Goal: Task Accomplishment & Management: Manage account settings

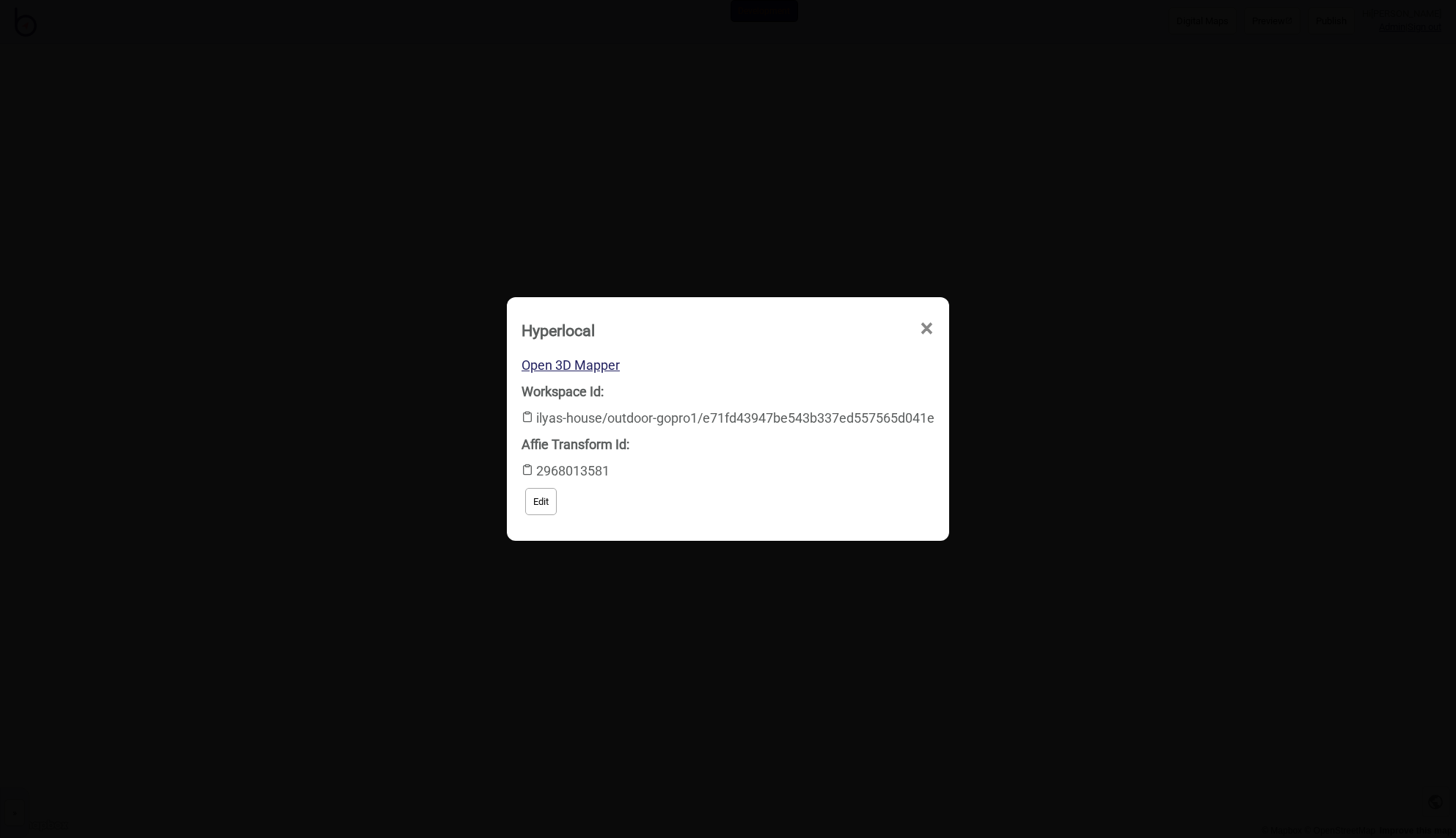
click at [791, 388] on span "×" at bounding box center [784, 412] width 16 height 48
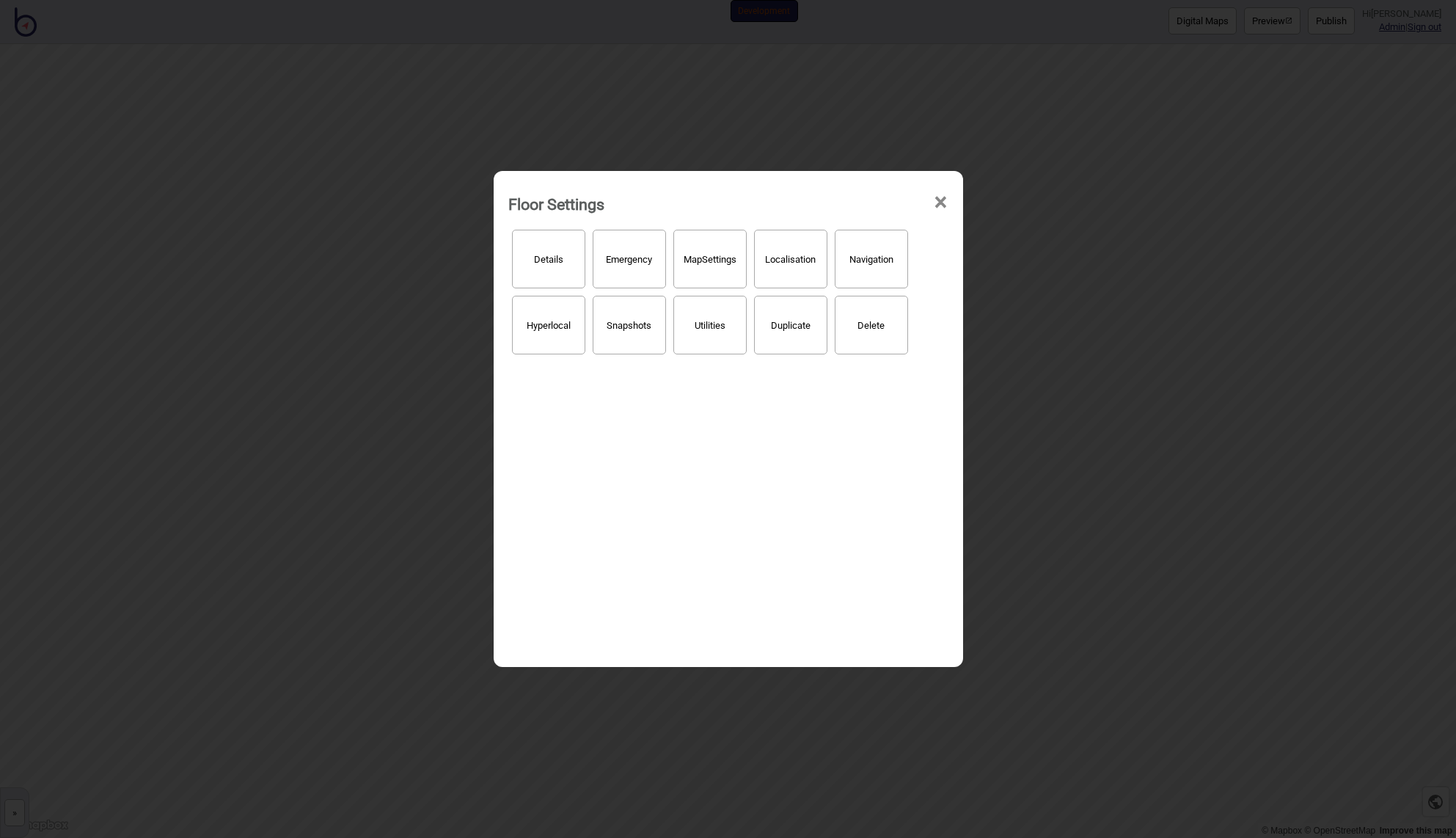
click at [800, 266] on button "Localisation" at bounding box center [790, 259] width 73 height 59
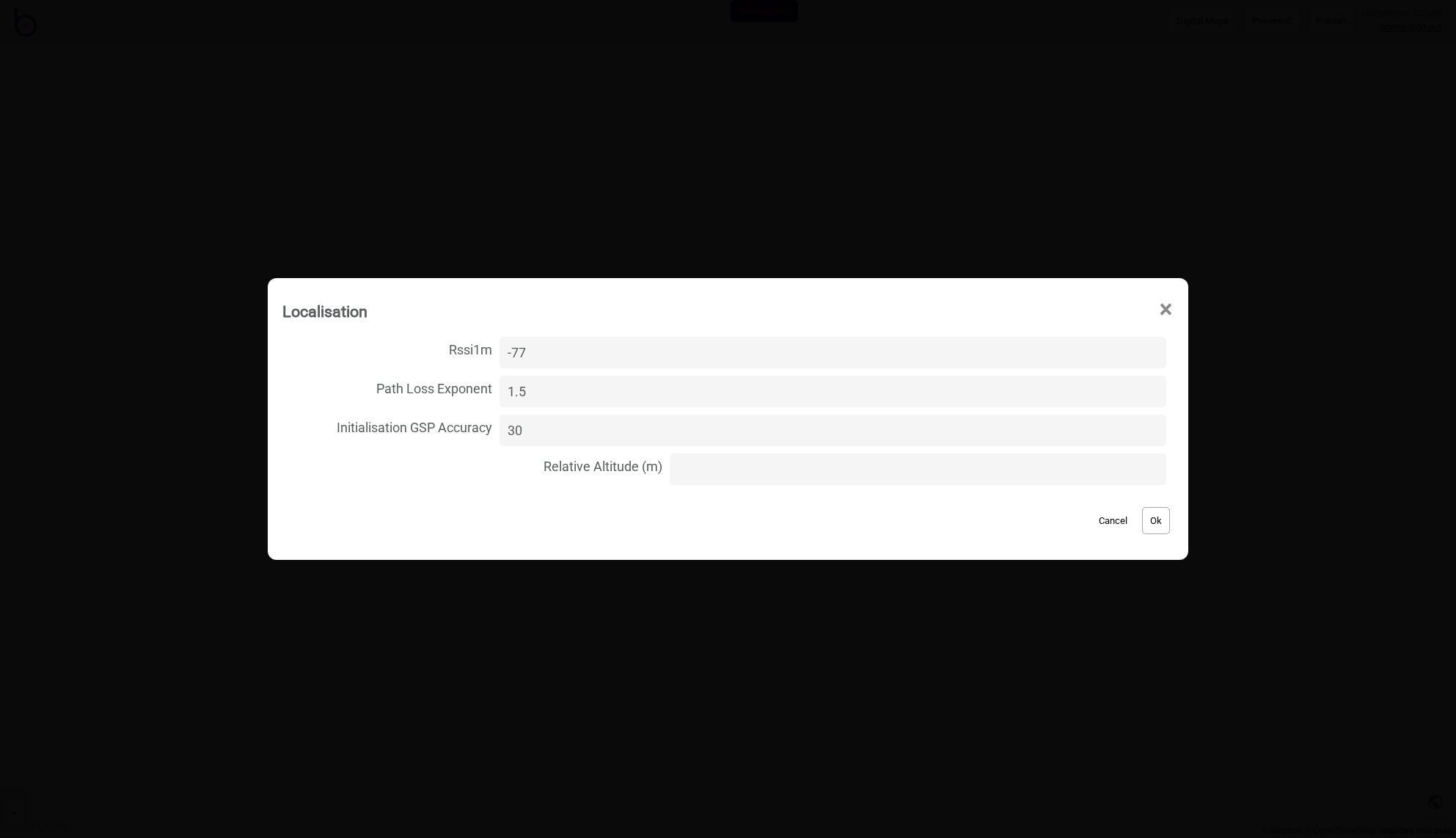
click at [1159, 308] on span "×" at bounding box center [1167, 310] width 16 height 48
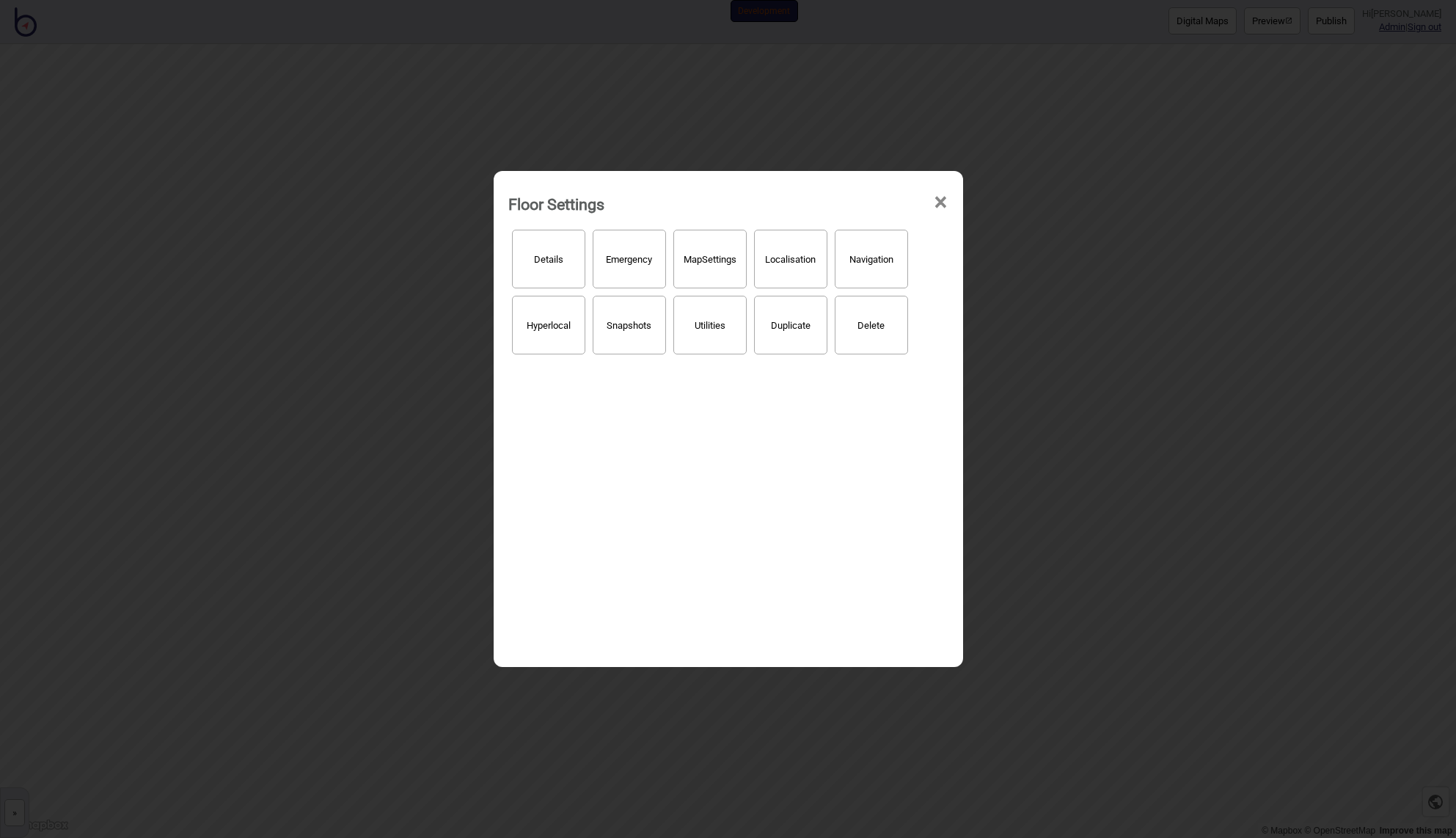
click at [725, 267] on button "Map Settings" at bounding box center [710, 259] width 73 height 59
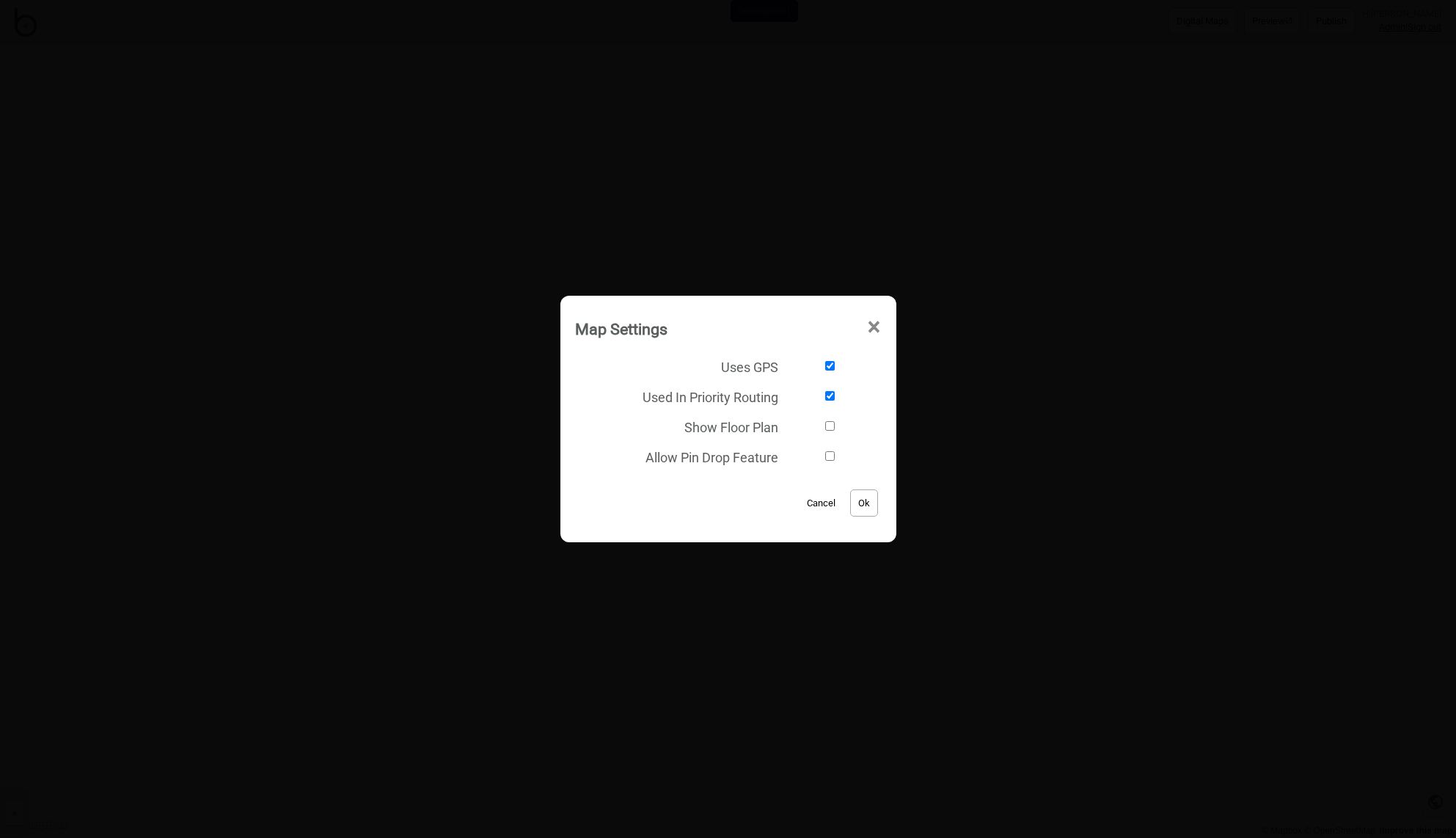
click at [878, 323] on span "×" at bounding box center [875, 327] width 16 height 48
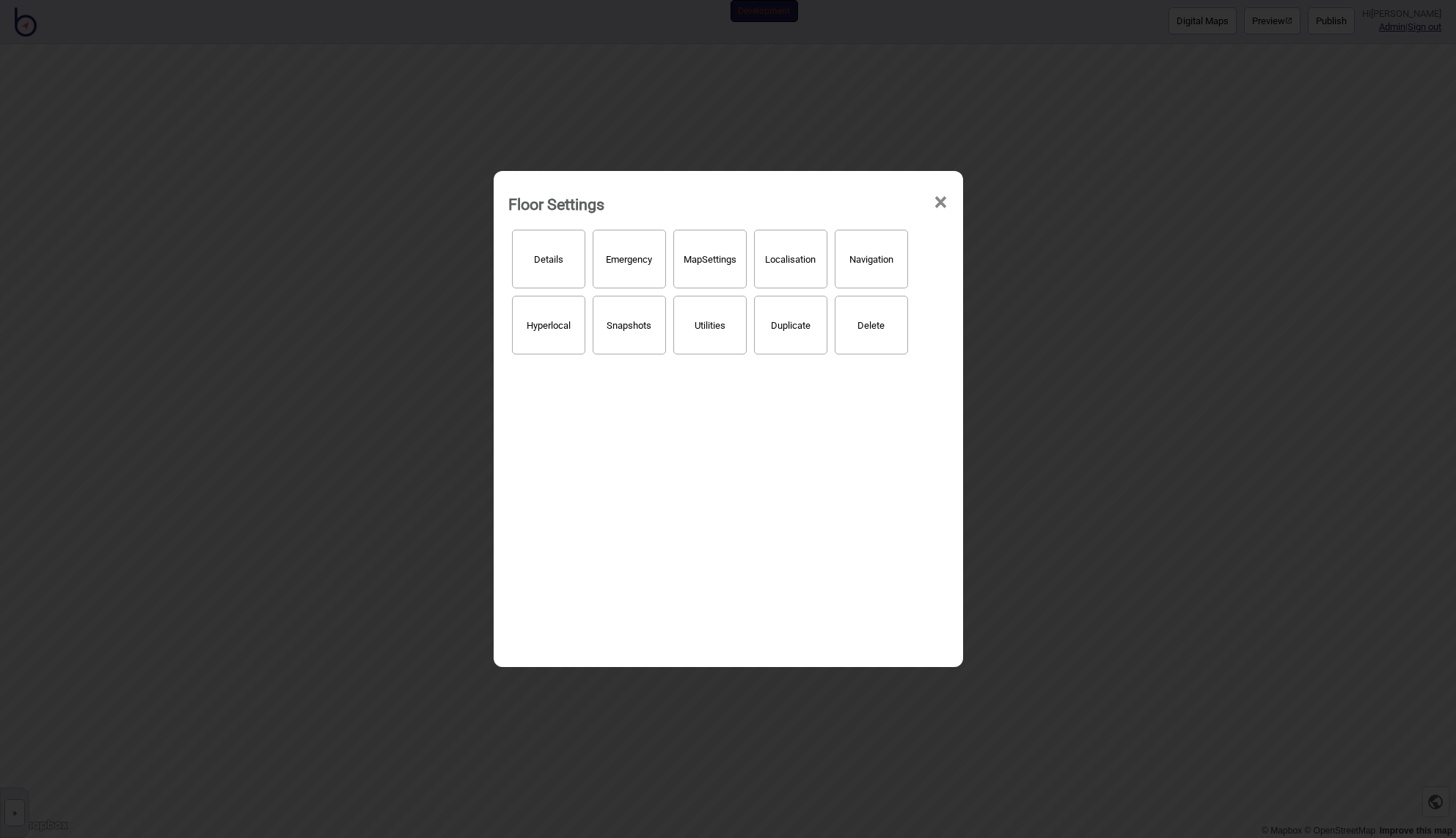
click at [949, 206] on div "Floor Settings ×" at bounding box center [728, 200] width 455 height 44
click at [942, 200] on span "×" at bounding box center [941, 202] width 16 height 48
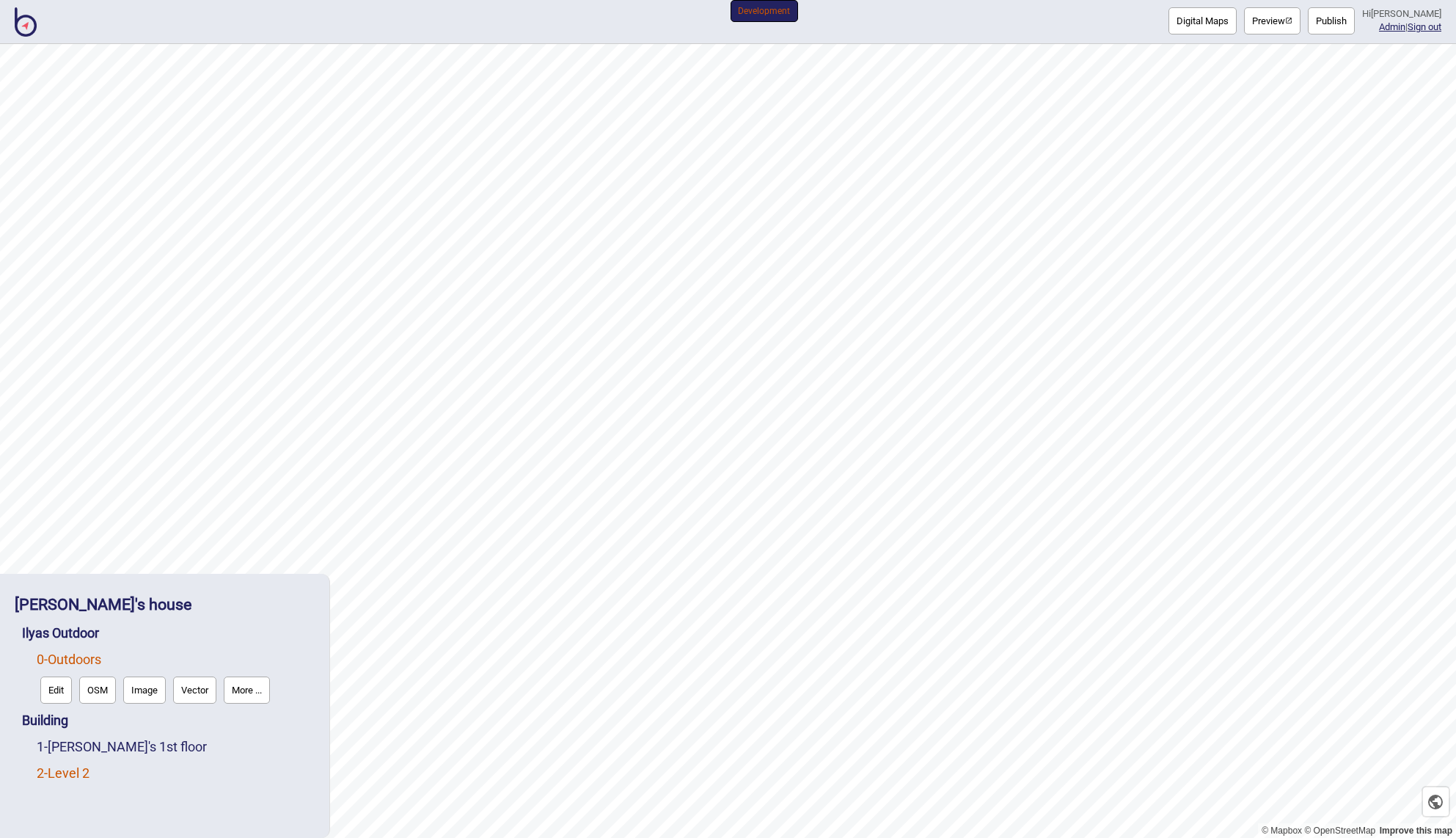
click at [77, 769] on link "2 - Level 2" at bounding box center [63, 773] width 53 height 16
click at [213, 765] on button "More ..." at bounding box center [202, 769] width 47 height 27
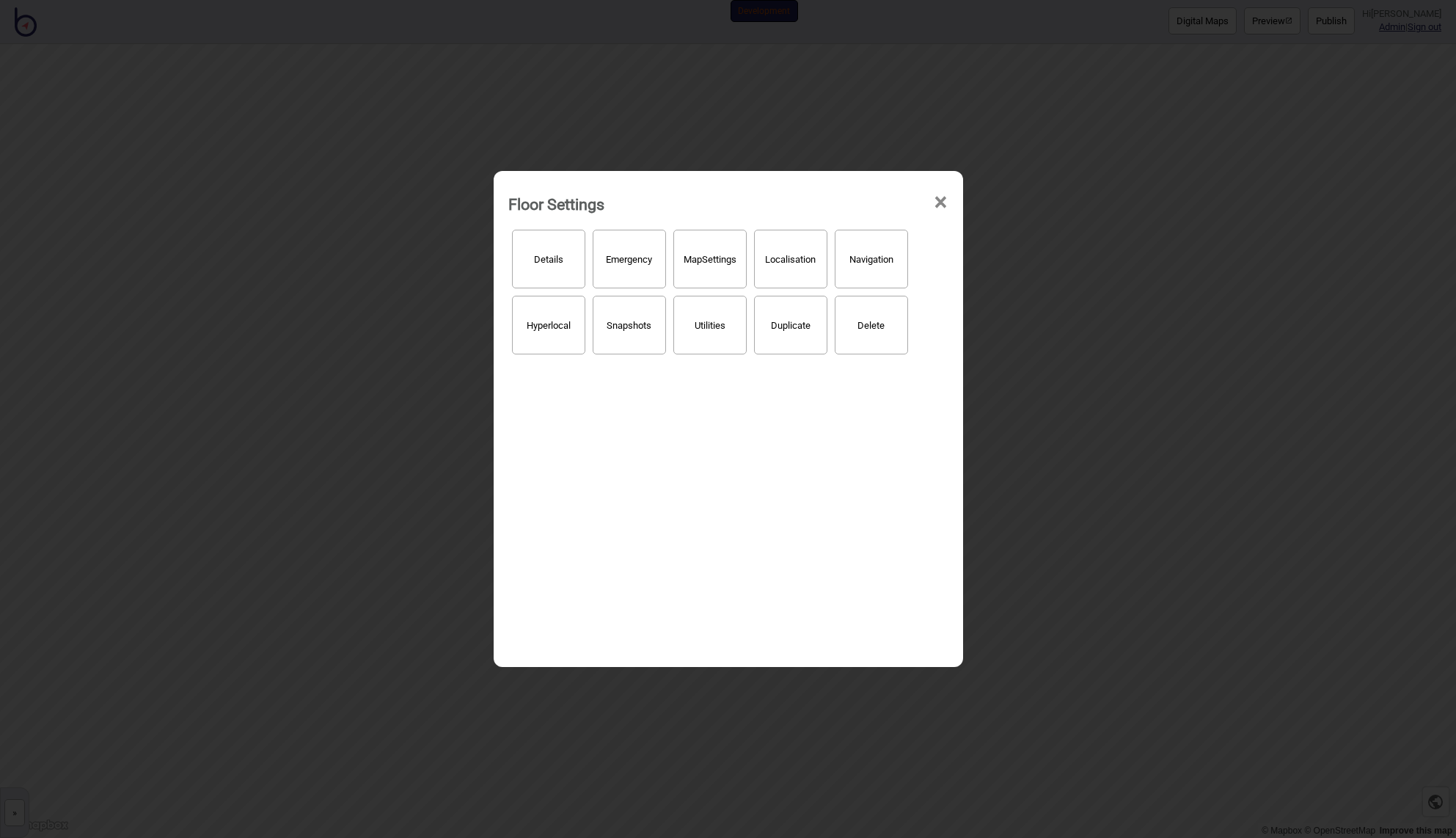
click at [714, 268] on button "Map Settings" at bounding box center [710, 259] width 73 height 59
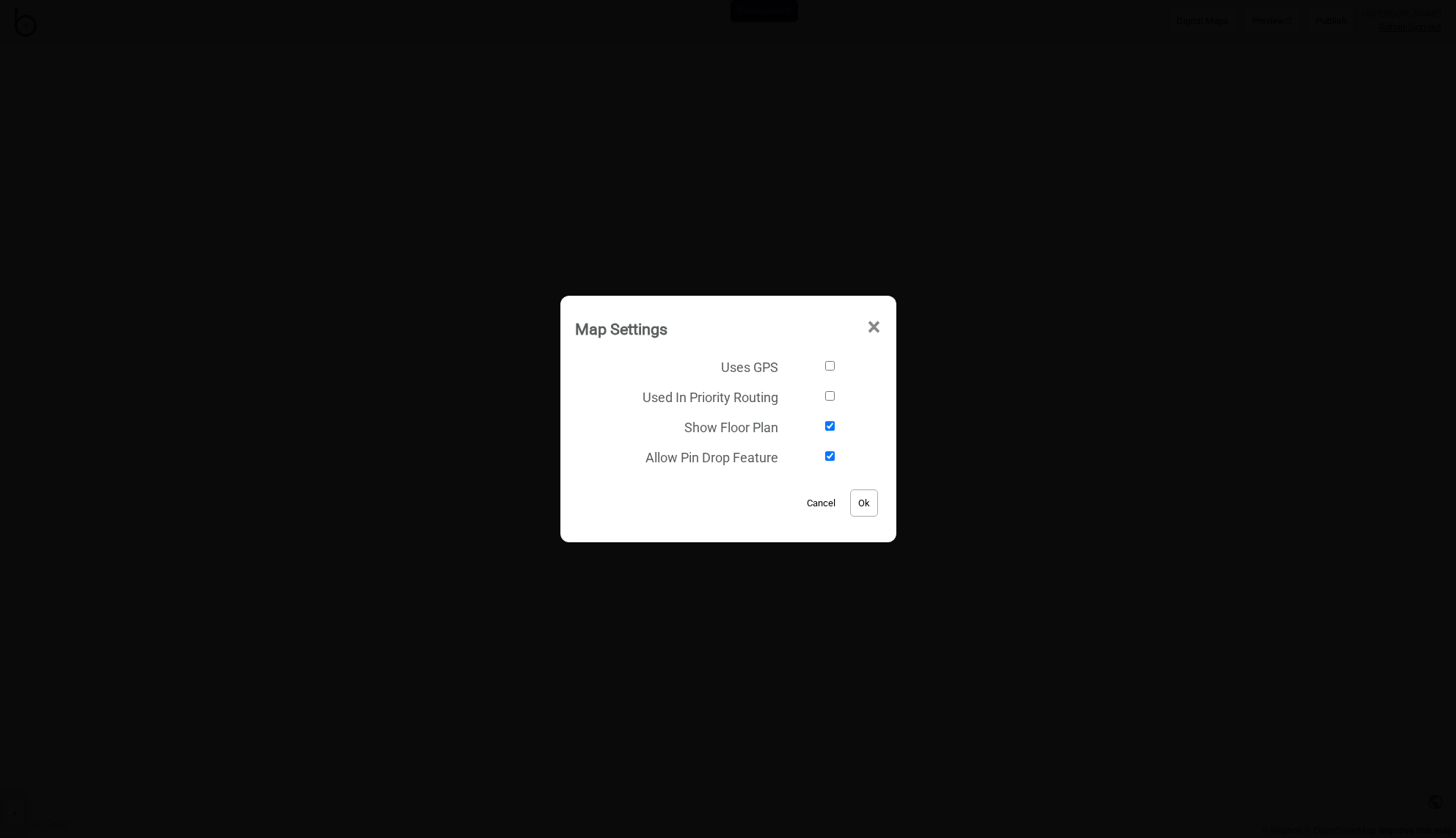
click at [870, 329] on span "×" at bounding box center [875, 327] width 16 height 48
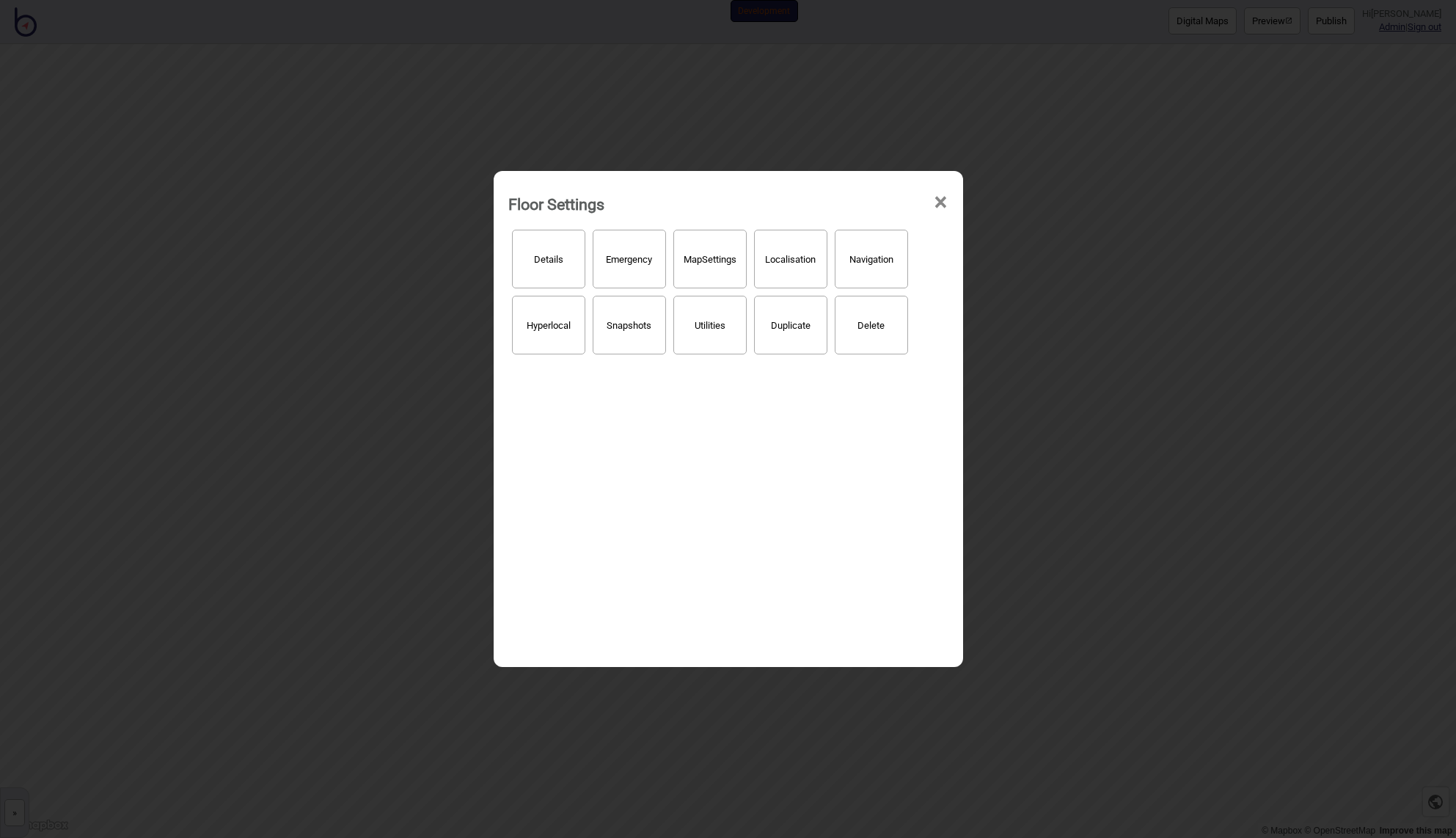
click at [872, 258] on button "Navigation" at bounding box center [871, 259] width 73 height 59
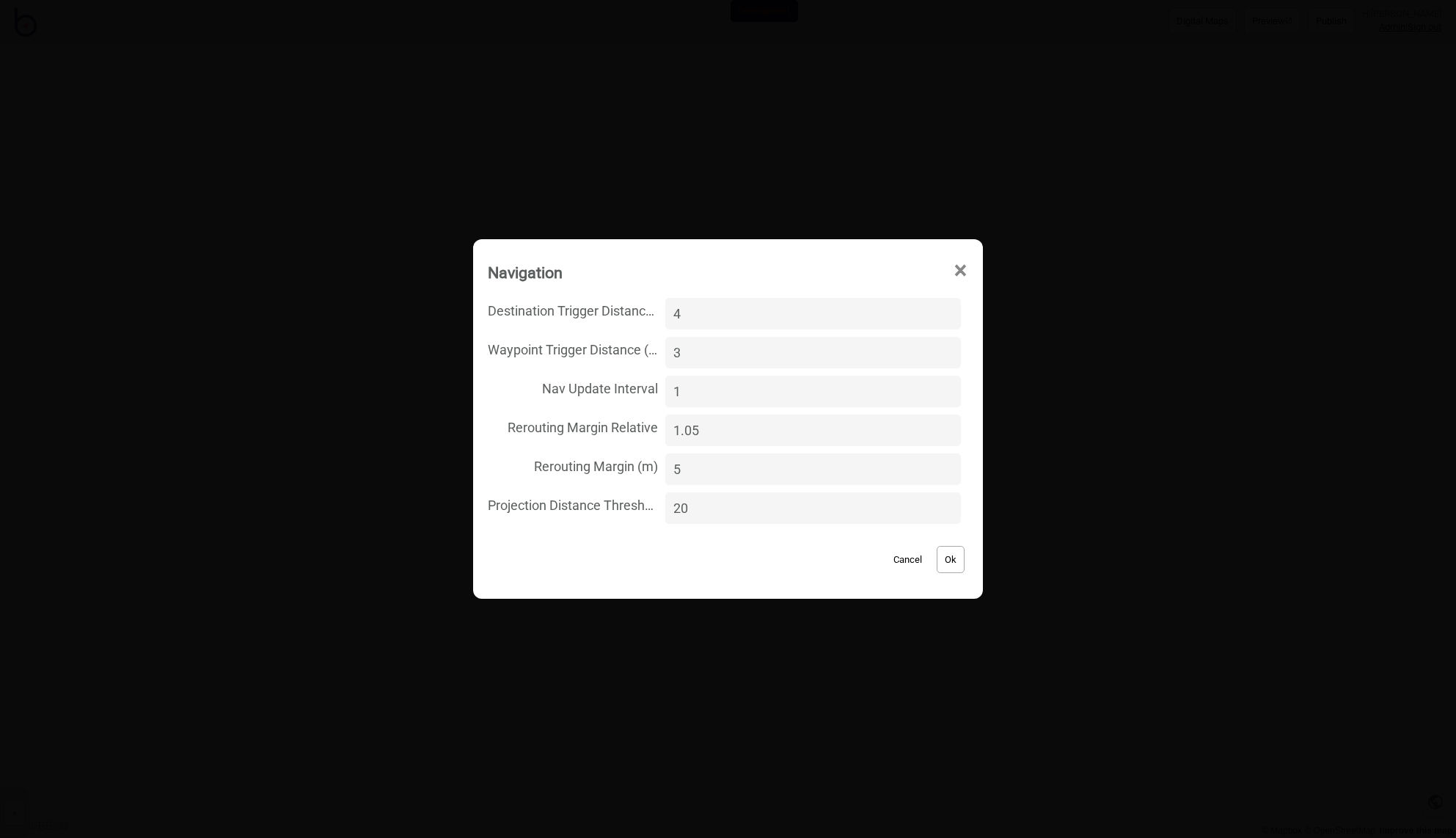
click at [953, 266] on span "×" at bounding box center [961, 270] width 16 height 48
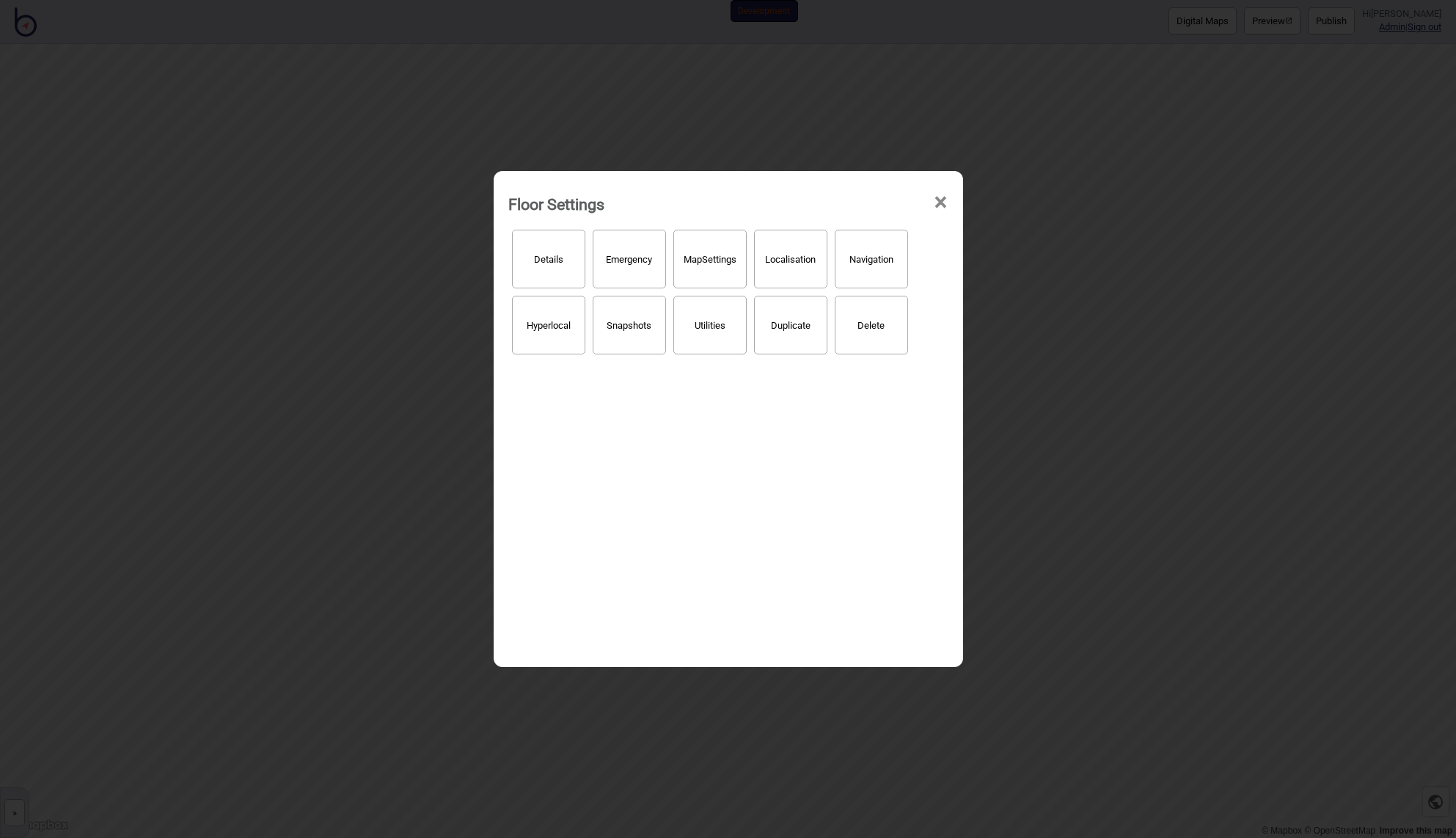
click at [716, 265] on button "Map Settings" at bounding box center [710, 259] width 73 height 59
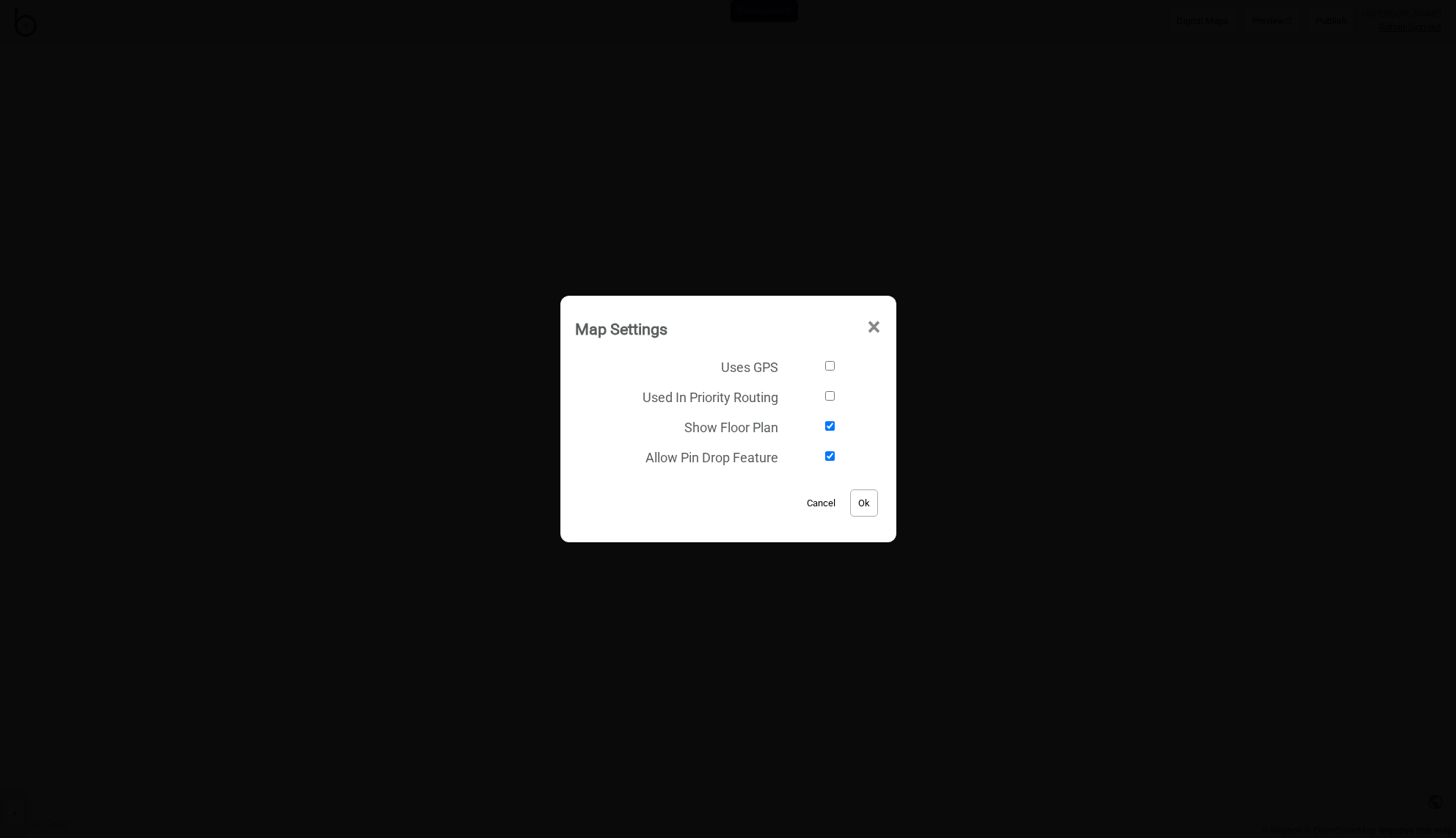
click at [876, 325] on span "×" at bounding box center [875, 327] width 16 height 48
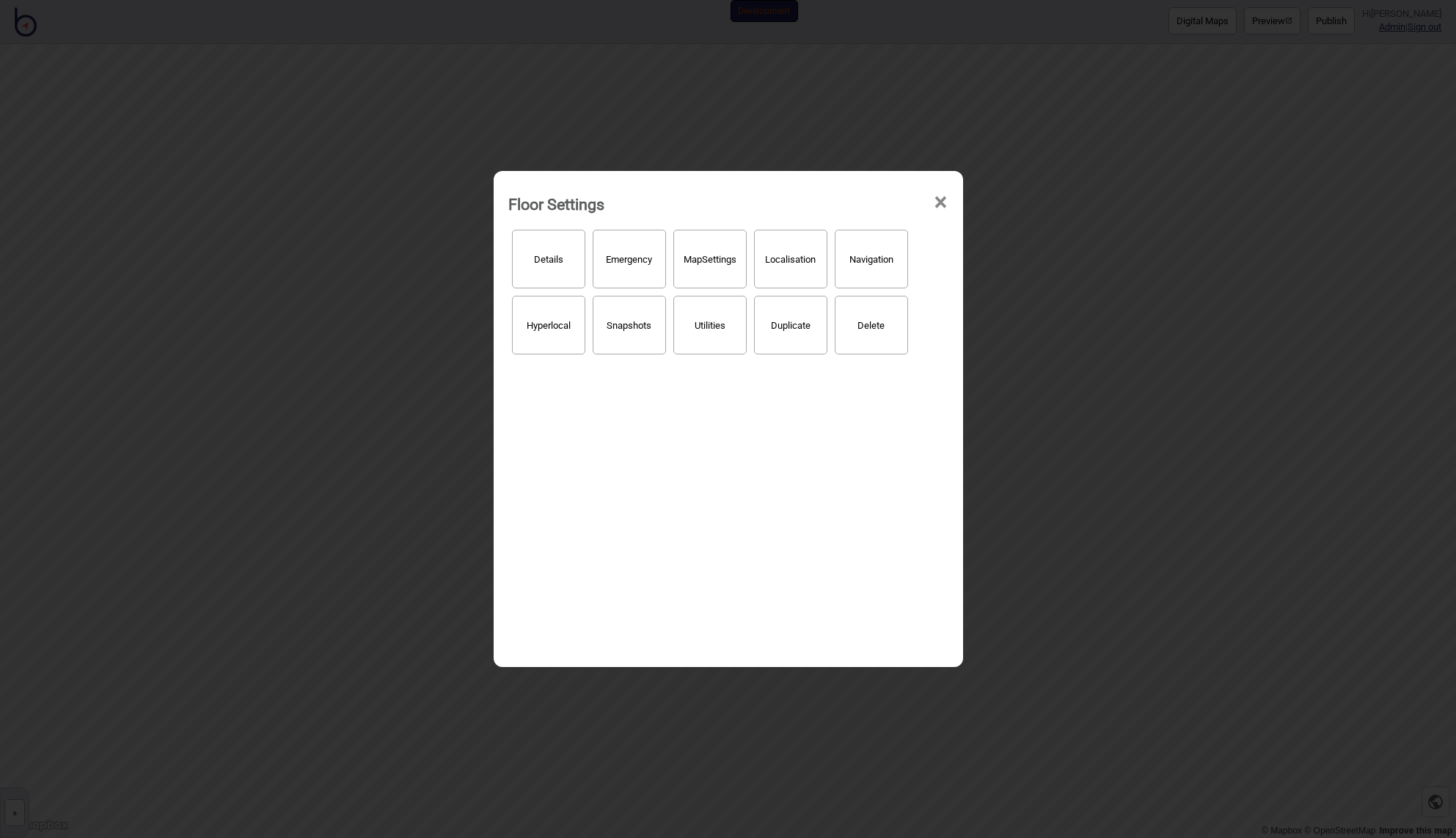
click at [797, 273] on button "Localisation" at bounding box center [790, 259] width 73 height 59
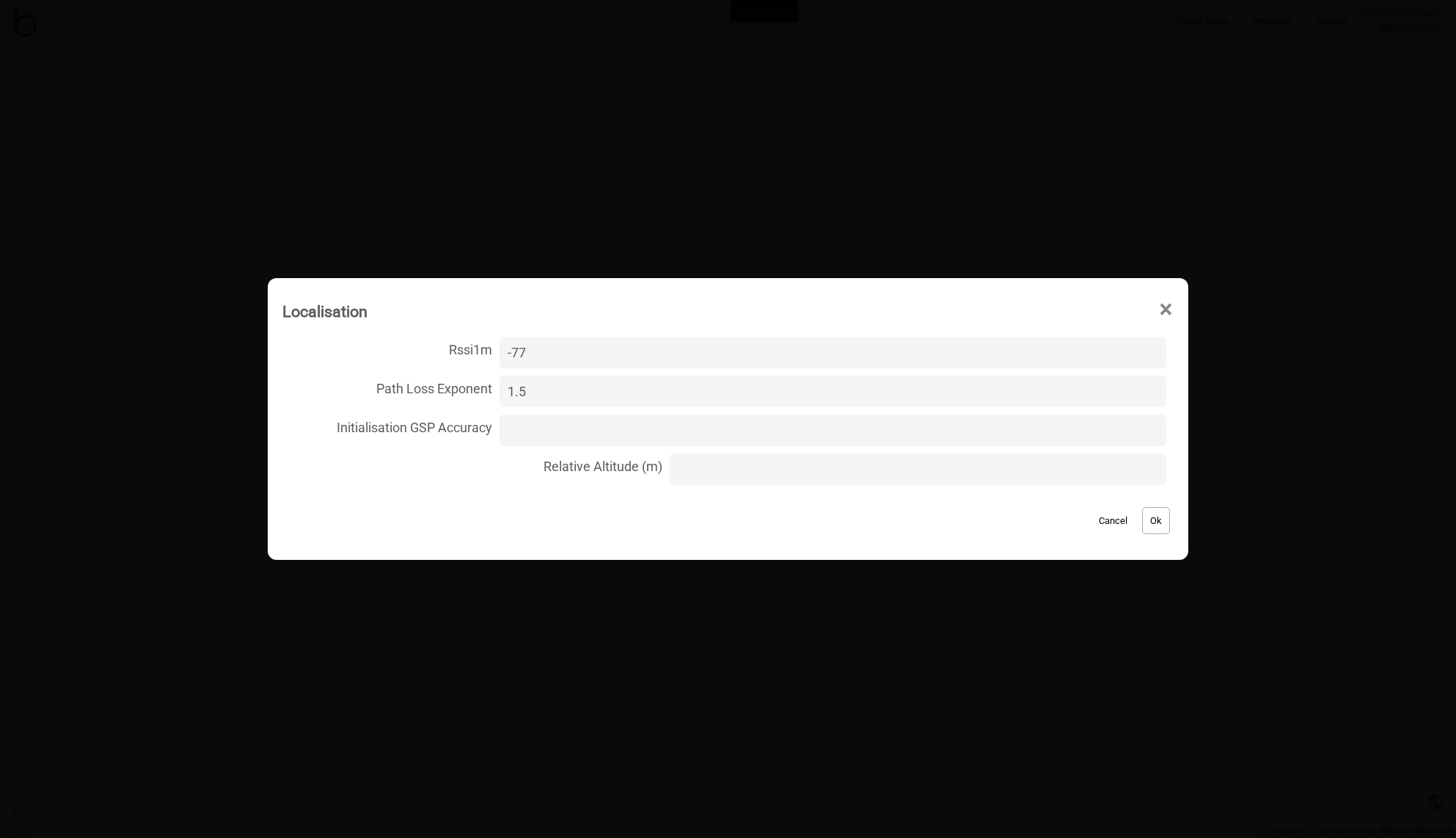
click at [612, 433] on input "Initialisation GSP Accuracy" at bounding box center [833, 430] width 667 height 32
click at [1159, 308] on span "×" at bounding box center [1167, 310] width 16 height 48
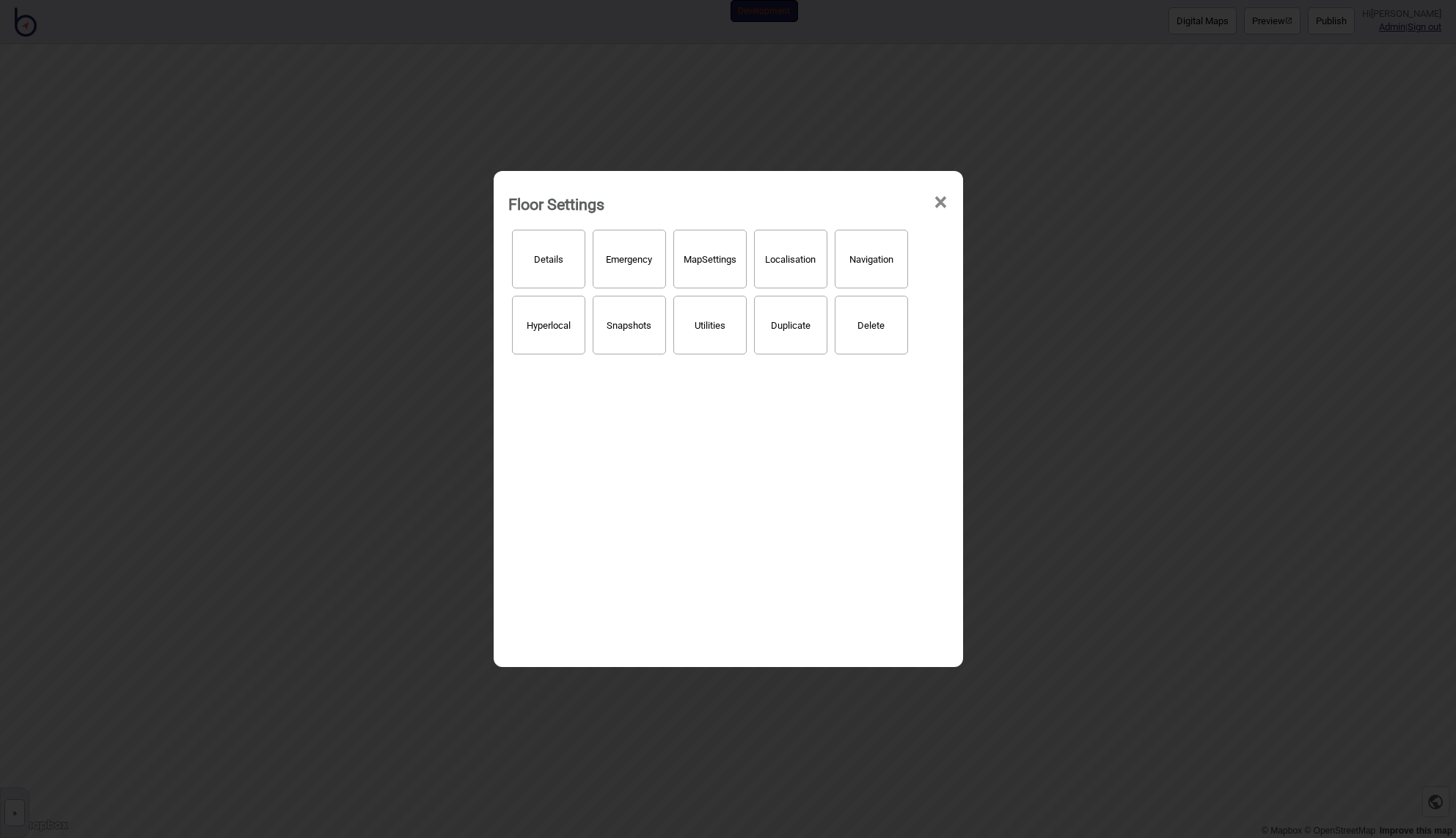
click at [947, 198] on span "×" at bounding box center [941, 202] width 16 height 48
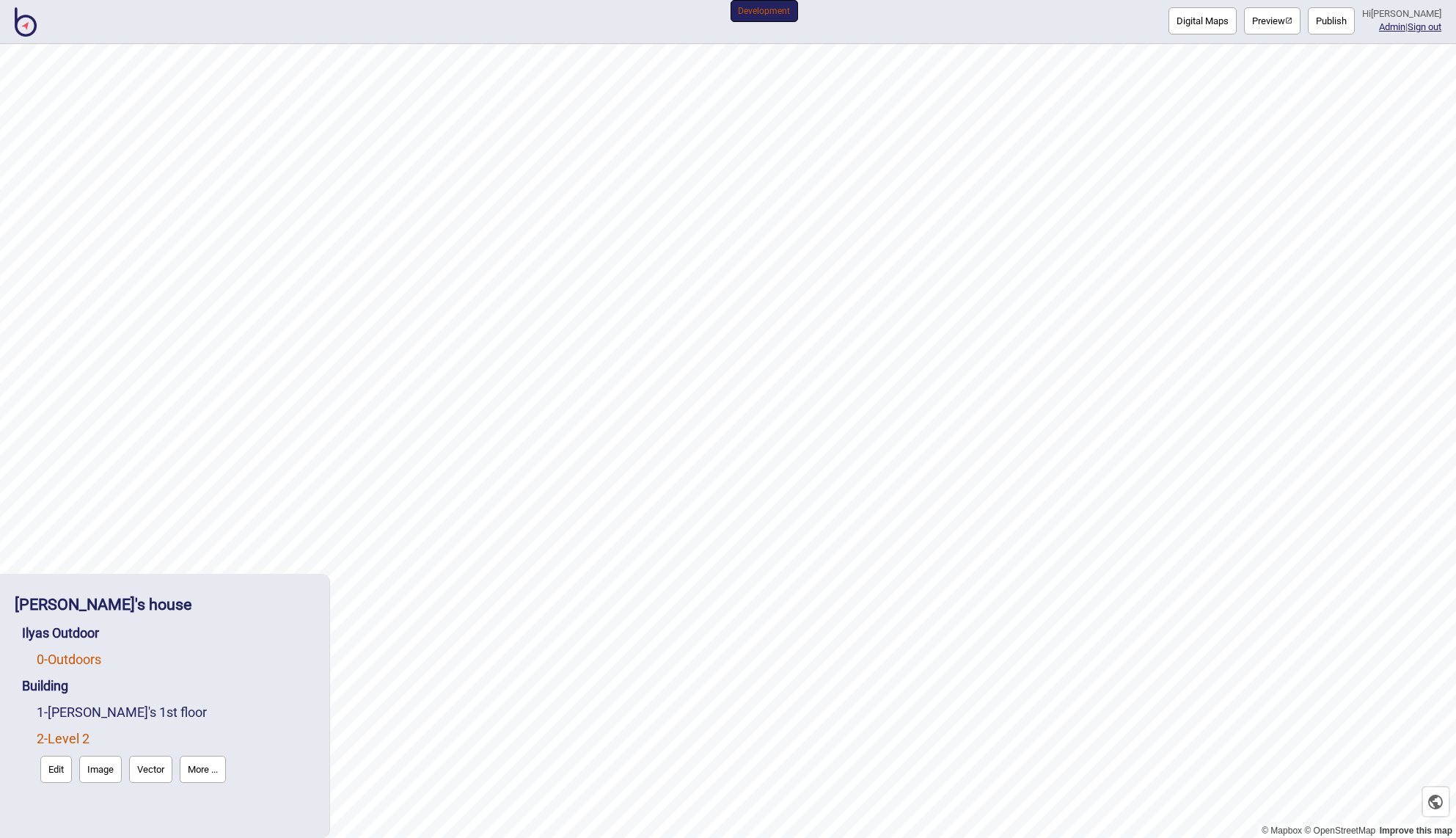
click at [72, 654] on link "0 - Outdoors" at bounding box center [69, 659] width 64 height 16
click at [249, 688] on button "More ..." at bounding box center [247, 689] width 47 height 27
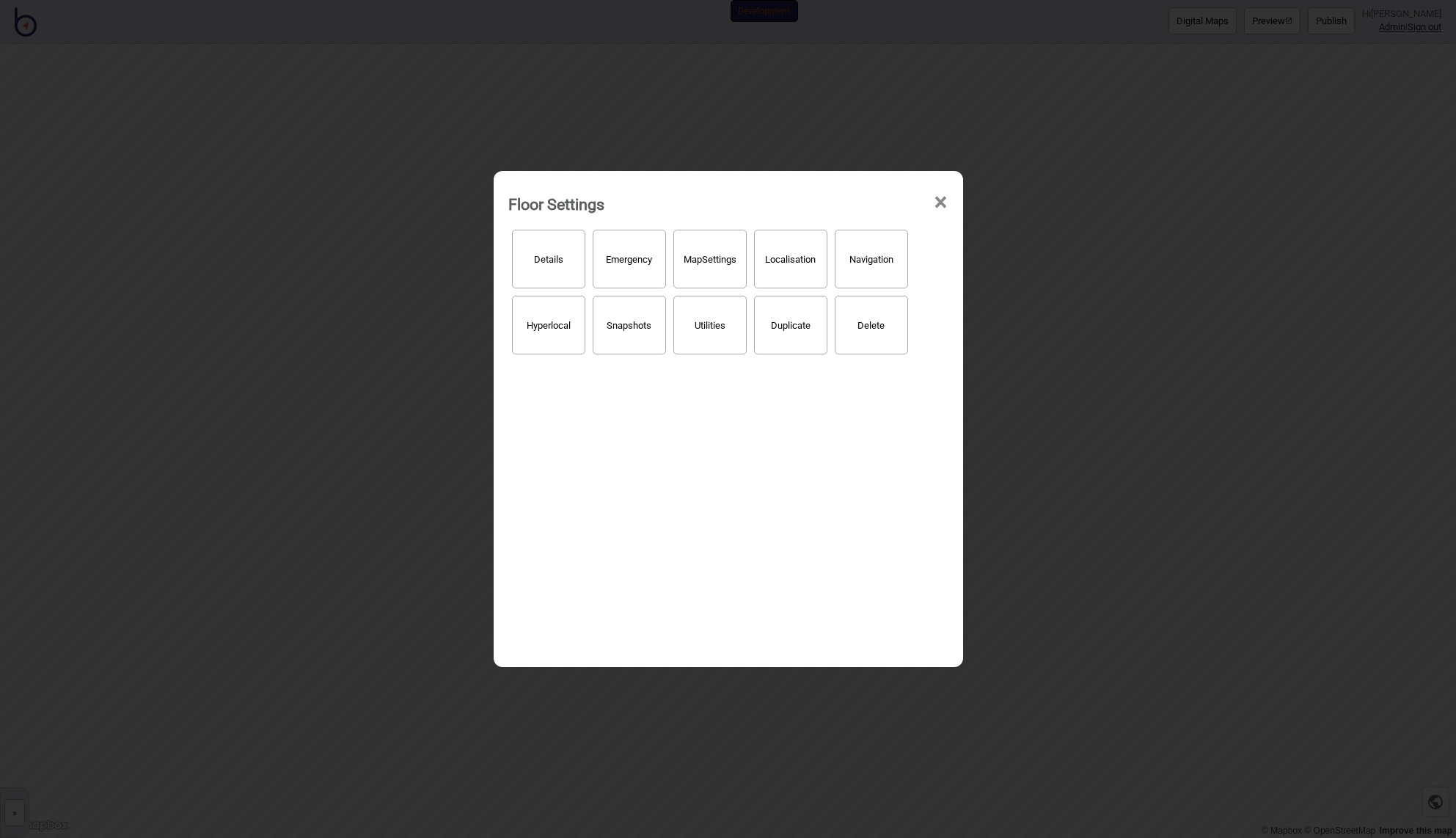
click at [797, 259] on button "Localisation" at bounding box center [790, 259] width 73 height 59
